Goal: Use online tool/utility: Utilize a website feature to perform a specific function

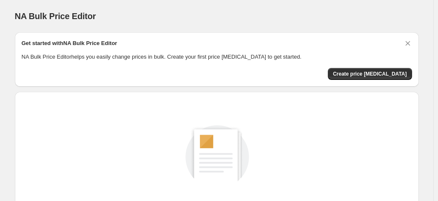
scroll to position [117, 0]
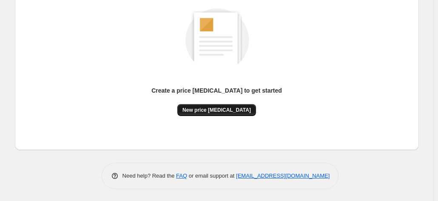
click at [193, 112] on button "New price change job" at bounding box center [216, 110] width 79 height 12
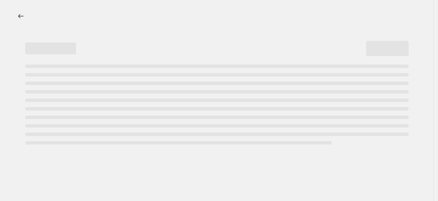
select select "percentage"
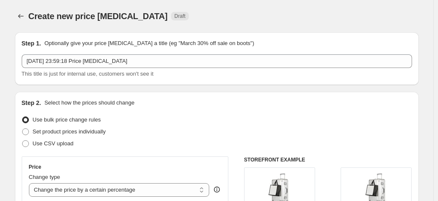
scroll to position [170, 0]
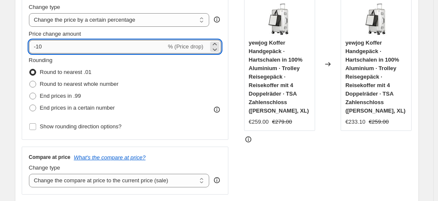
click at [103, 41] on input "-10" at bounding box center [97, 47] width 137 height 14
type input "-1"
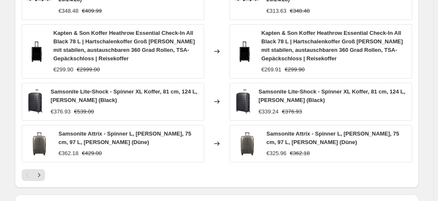
scroll to position [681, 0]
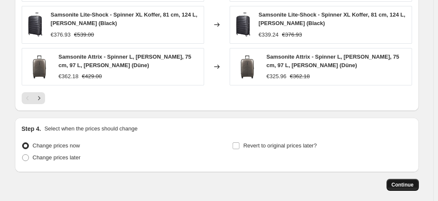
type input "-35"
click at [407, 182] on span "Continue" at bounding box center [403, 185] width 22 height 7
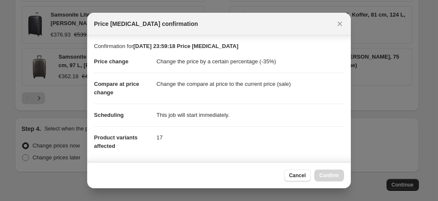
scroll to position [155, 0]
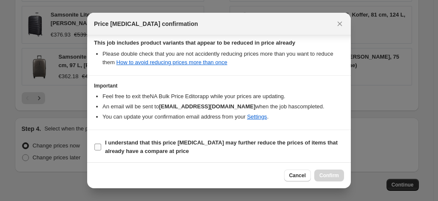
click at [236, 145] on b "I understand that this price change job may further reduce the prices of items …" at bounding box center [221, 147] width 233 height 15
click at [101, 145] on input "I understand that this price change job may further reduce the prices of items …" at bounding box center [97, 147] width 7 height 7
checkbox input "true"
click at [336, 177] on span "Confirm" at bounding box center [329, 175] width 20 height 7
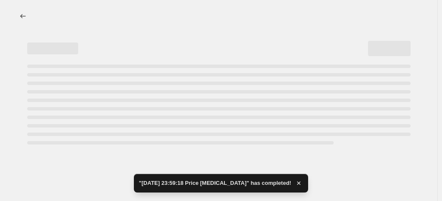
select select "percentage"
